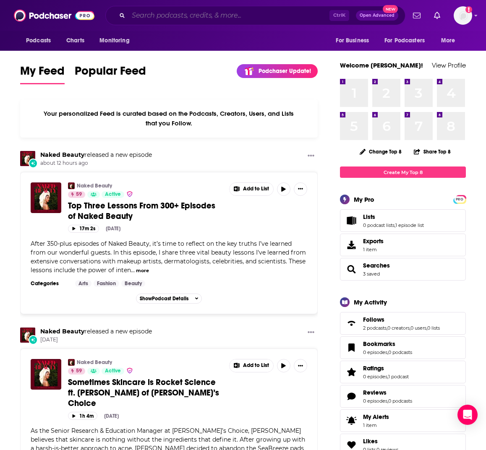
click at [217, 18] on input "Search podcasts, credits, & more..." at bounding box center [228, 15] width 201 height 13
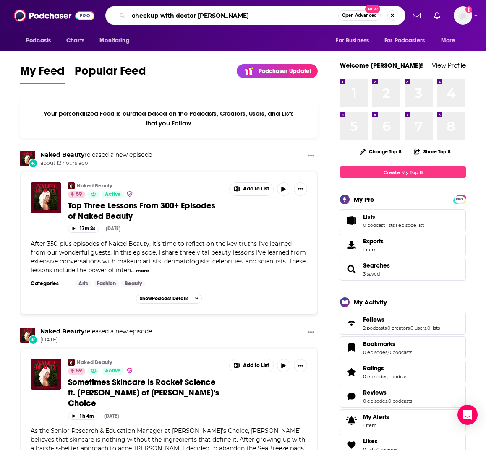
type input "checkup with doctor [PERSON_NAME]"
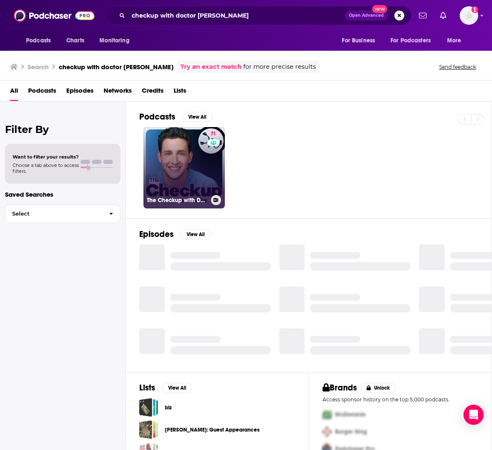
click at [167, 159] on link "71 The Checkup with Doctor [PERSON_NAME]" at bounding box center [183, 167] width 81 height 81
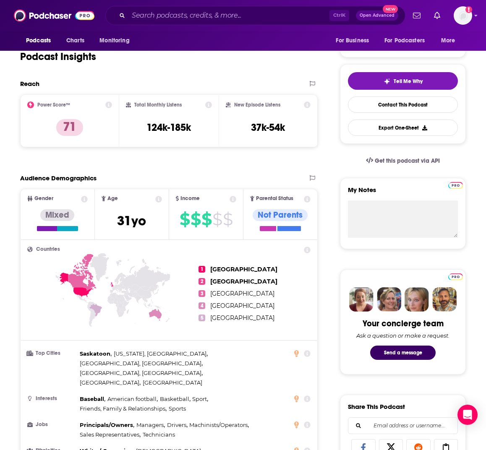
scroll to position [166, 0]
